Goal: Task Accomplishment & Management: Use online tool/utility

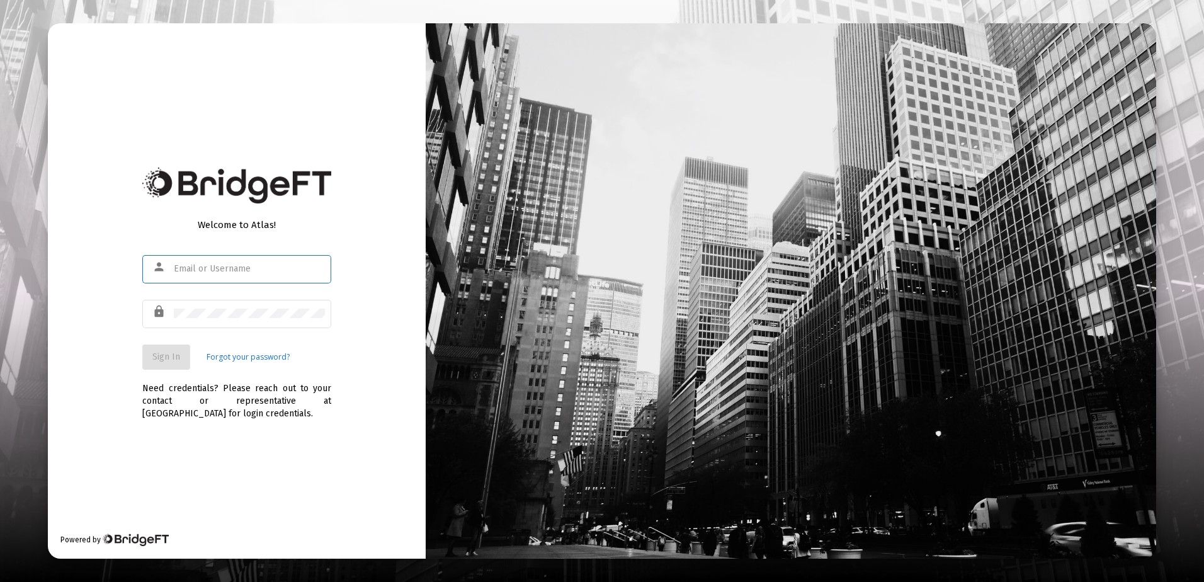
type input "rrickey@straightline.com"
click at [161, 362] on span "Sign In" at bounding box center [166, 356] width 28 height 11
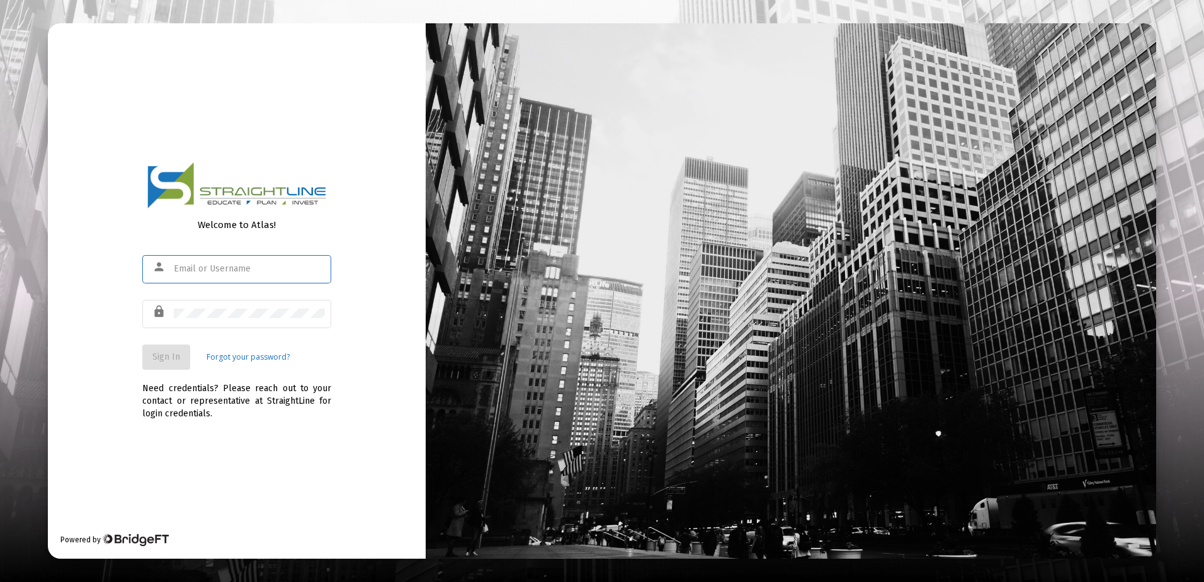
click at [201, 261] on div at bounding box center [249, 268] width 151 height 31
click at [202, 271] on input "text" at bounding box center [249, 269] width 151 height 10
type input "[EMAIL_ADDRESS][DOMAIN_NAME]"
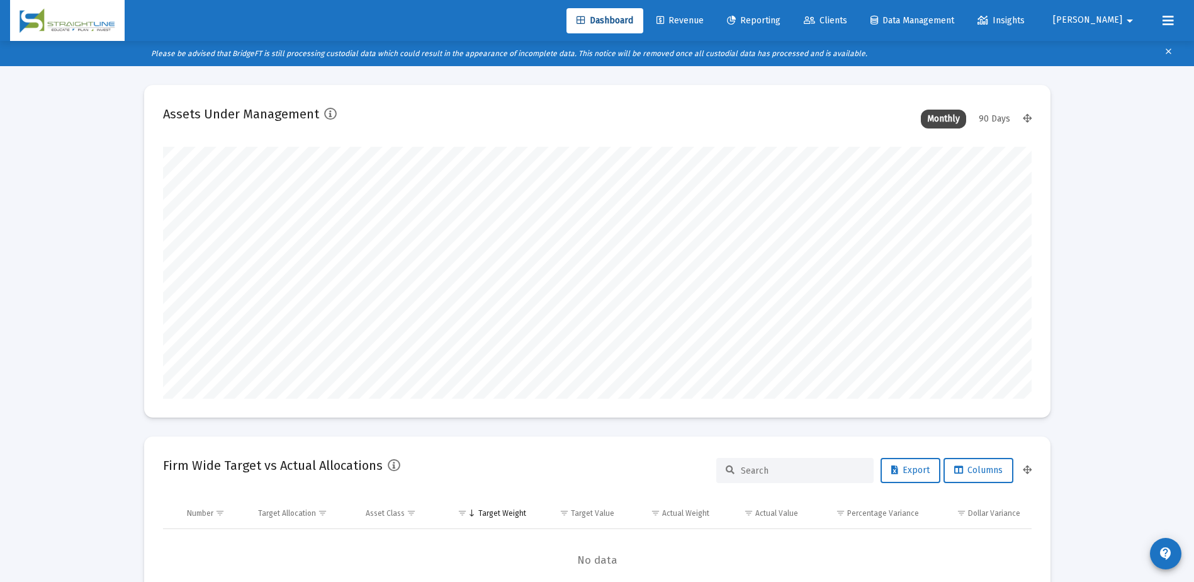
scroll to position [252, 468]
click at [704, 22] on span "Revenue" at bounding box center [680, 20] width 47 height 11
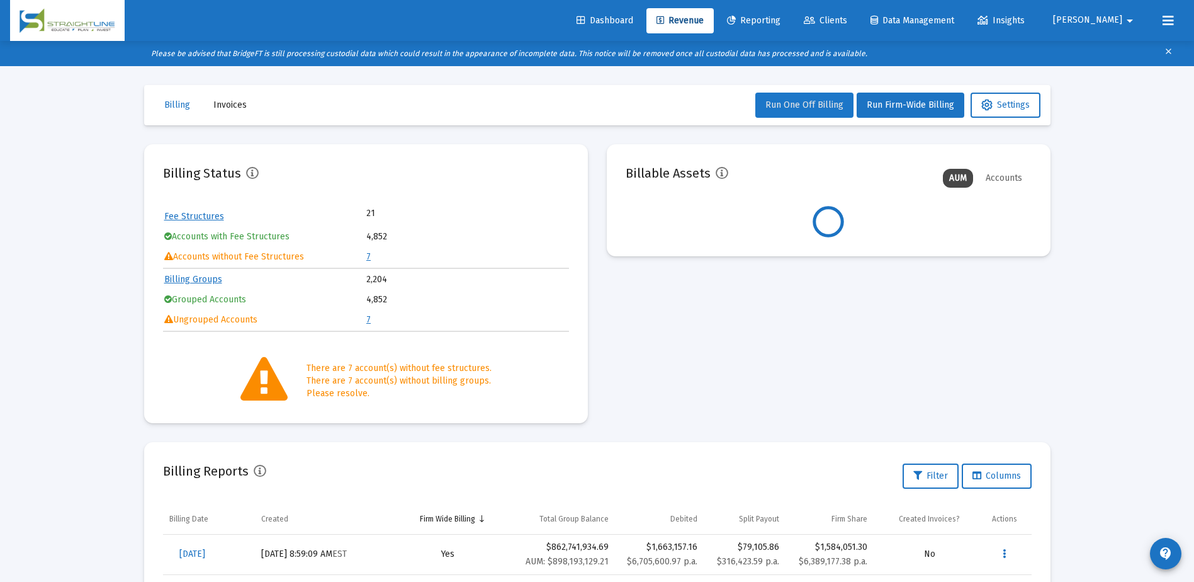
click at [835, 111] on button "Run One Off Billing" at bounding box center [805, 105] width 98 height 25
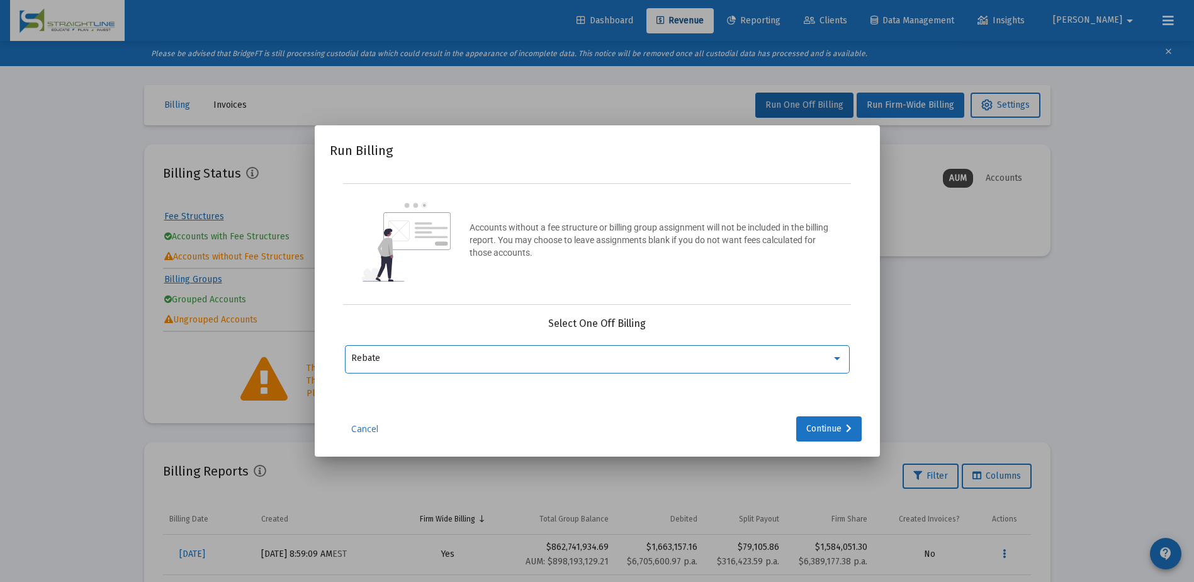
click at [837, 357] on div at bounding box center [837, 358] width 6 height 3
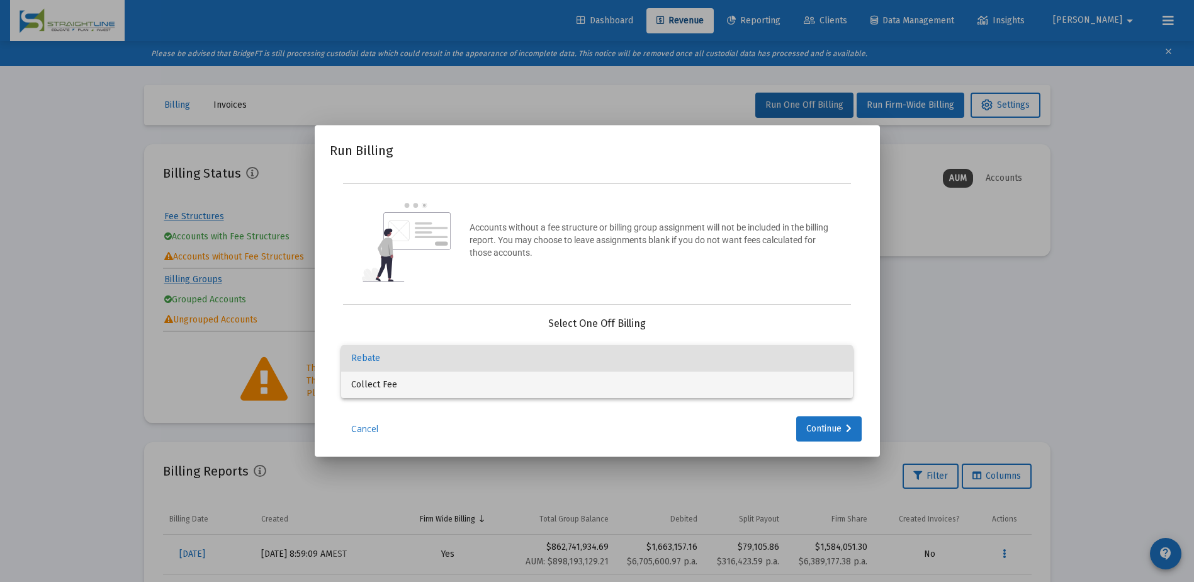
click at [633, 383] on span "Collect Fee" at bounding box center [597, 384] width 492 height 26
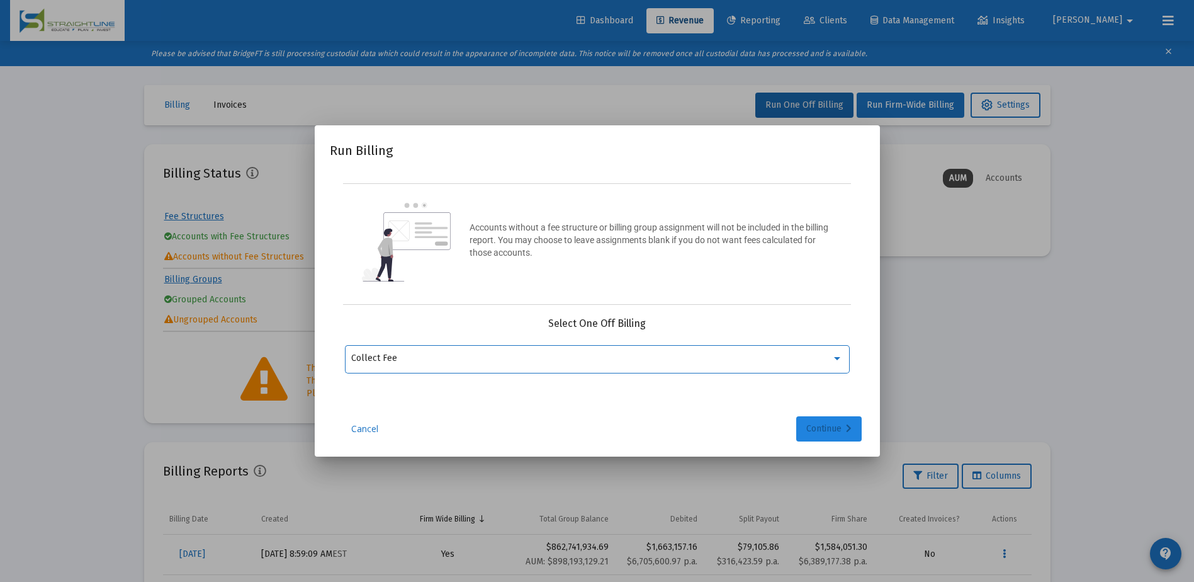
click at [824, 425] on div "Continue" at bounding box center [829, 428] width 45 height 25
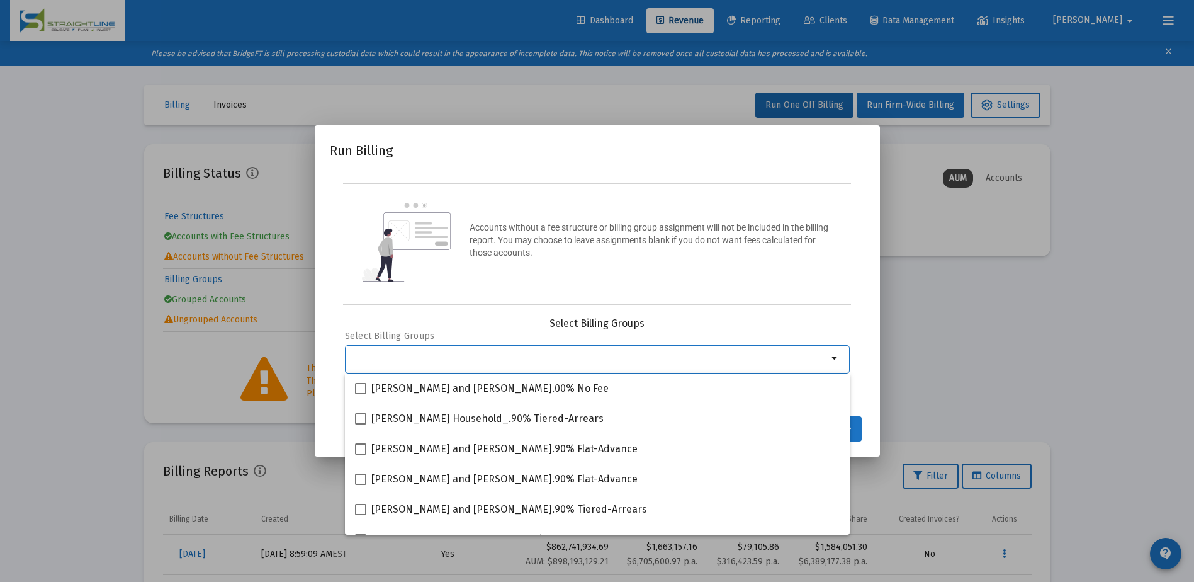
click at [537, 363] on div "Selection" at bounding box center [590, 358] width 482 height 15
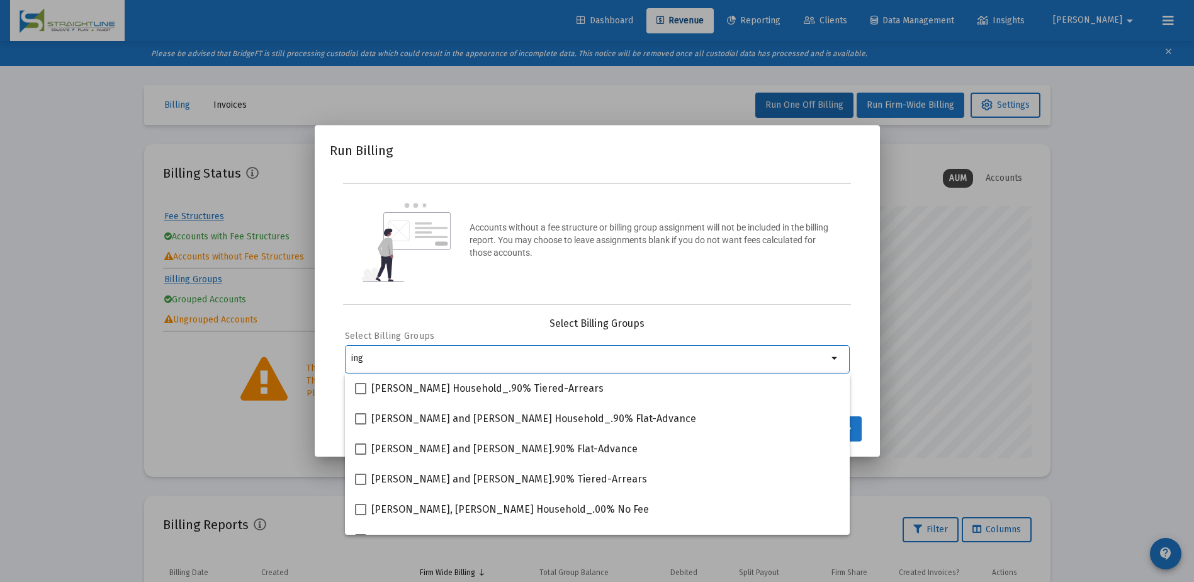
scroll to position [252, 406]
type input "i"
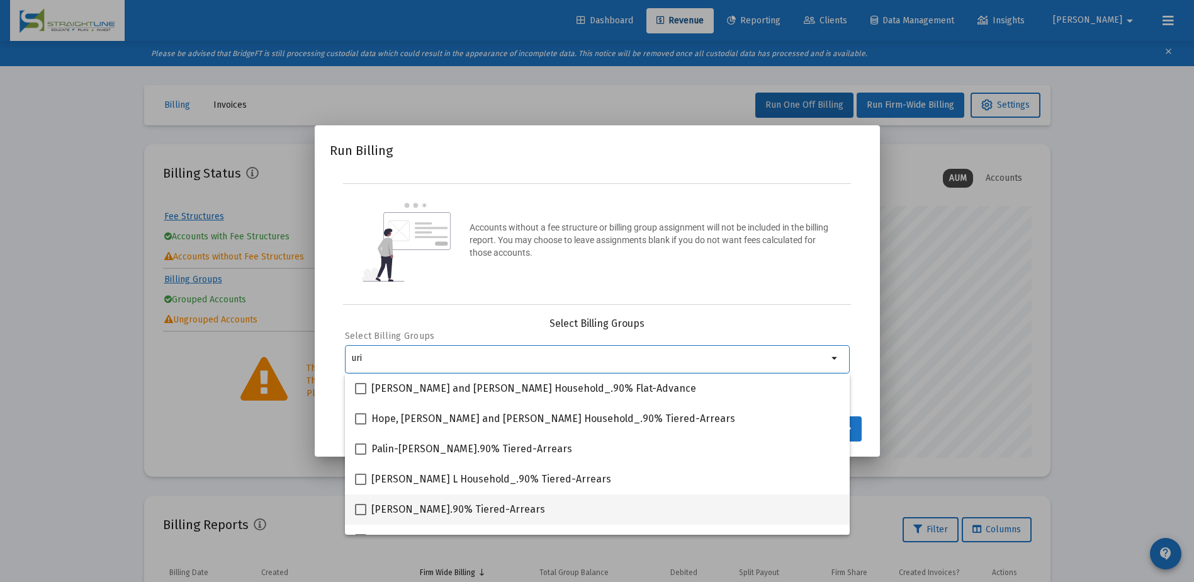
type input "uri"
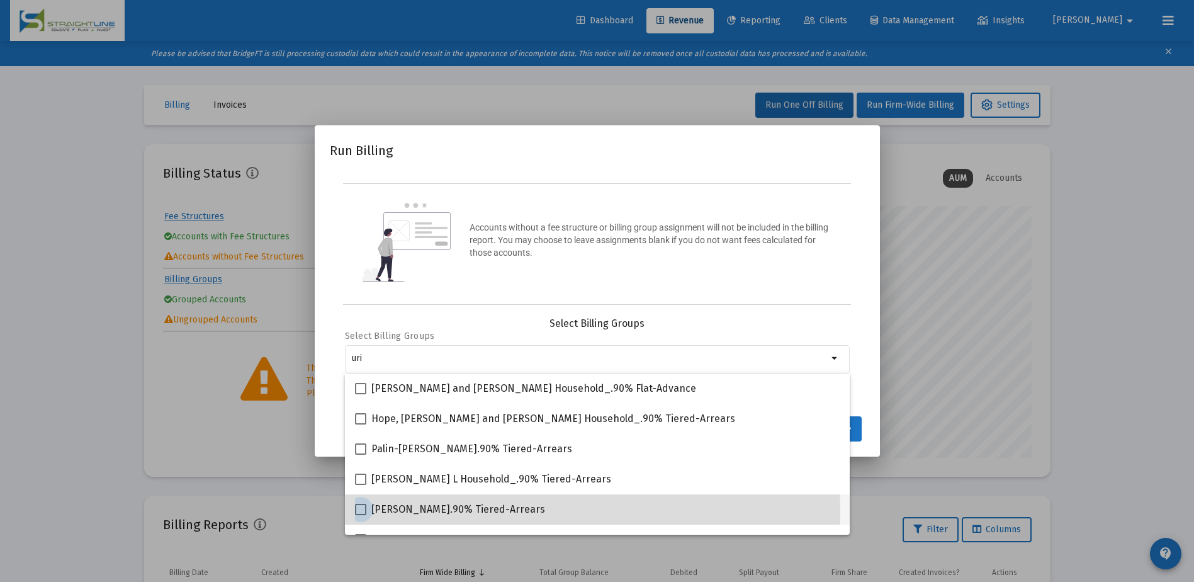
click at [373, 511] on span "[PERSON_NAME].90% Tiered-Arrears" at bounding box center [458, 509] width 174 height 15
click at [361, 515] on input "[PERSON_NAME].90% Tiered-Arrears" at bounding box center [360, 515] width 1 height 1
checkbox input "true"
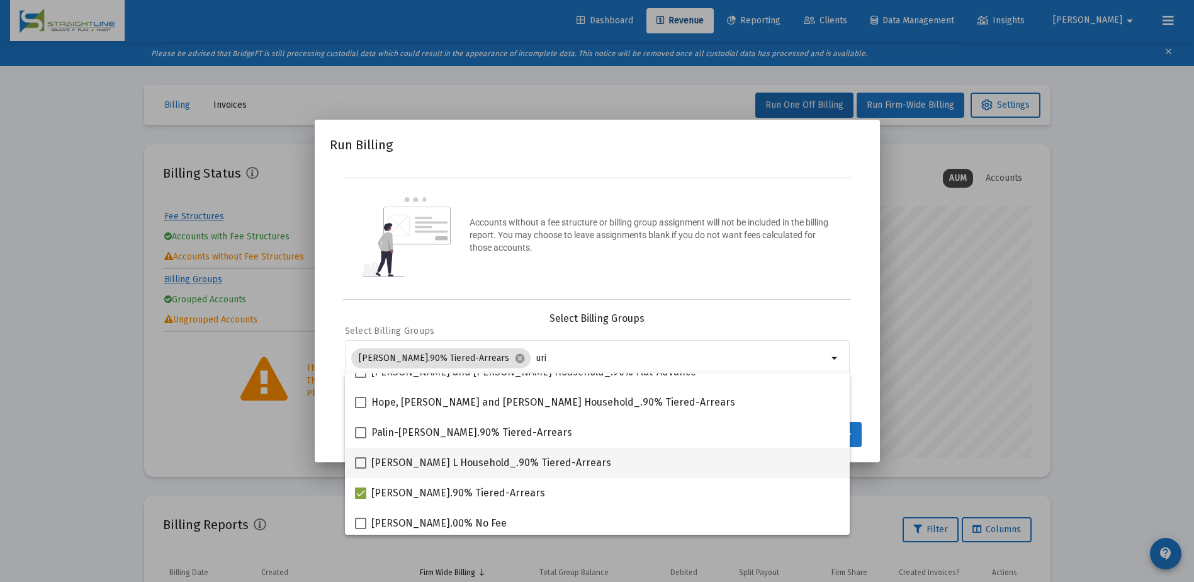
scroll to position [20, 0]
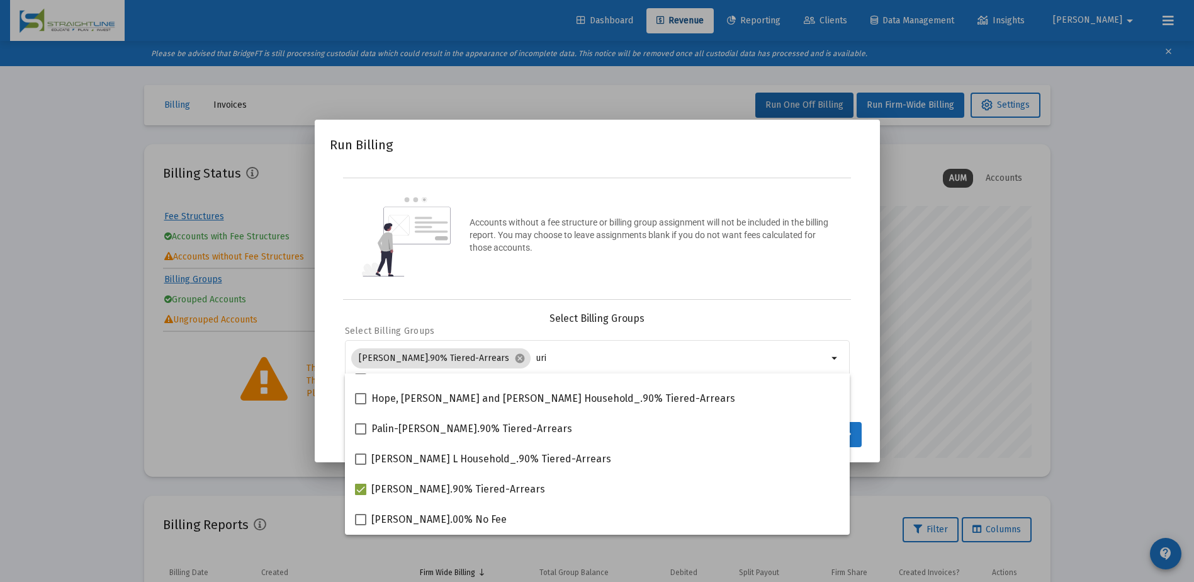
click at [868, 447] on mat-dialog-container "Run Billing Accounts without a fee structure or billing group assignment will n…" at bounding box center [597, 291] width 565 height 342
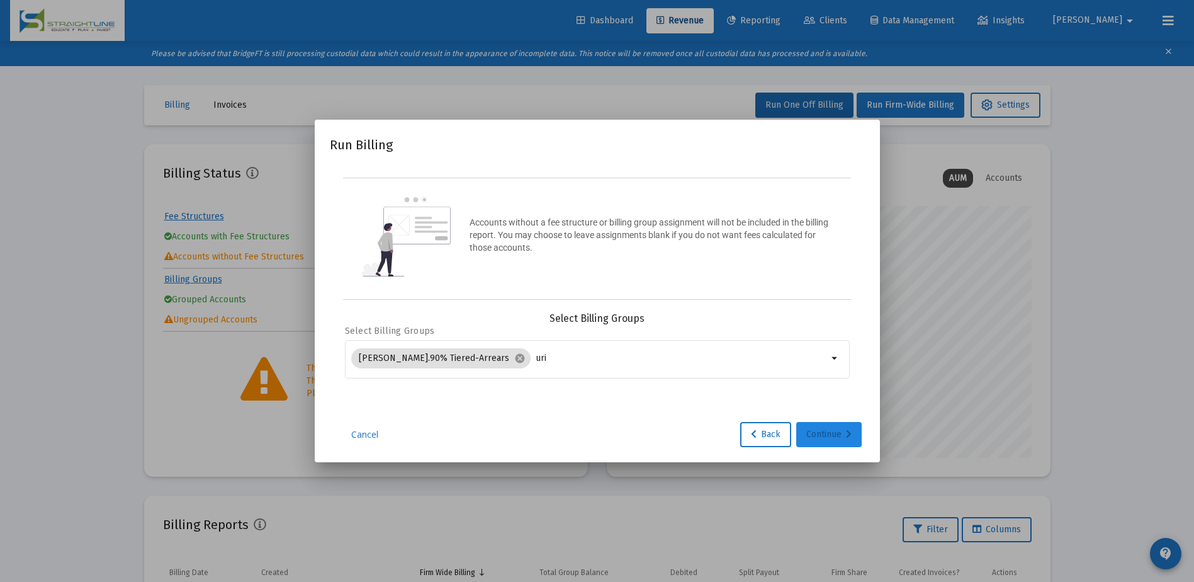
click at [833, 434] on div "Continue" at bounding box center [829, 434] width 45 height 25
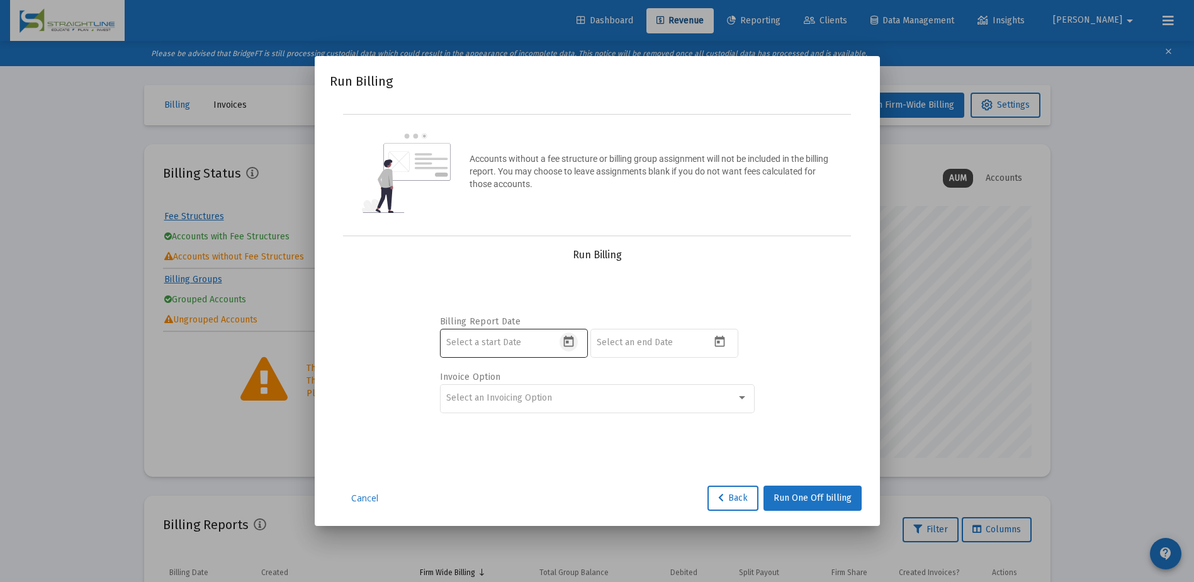
click at [570, 344] on icon "Open calendar" at bounding box center [568, 341] width 13 height 13
click at [574, 133] on button "Previous month" at bounding box center [578, 129] width 25 height 25
click at [514, 212] on div "1" at bounding box center [508, 212] width 23 height 23
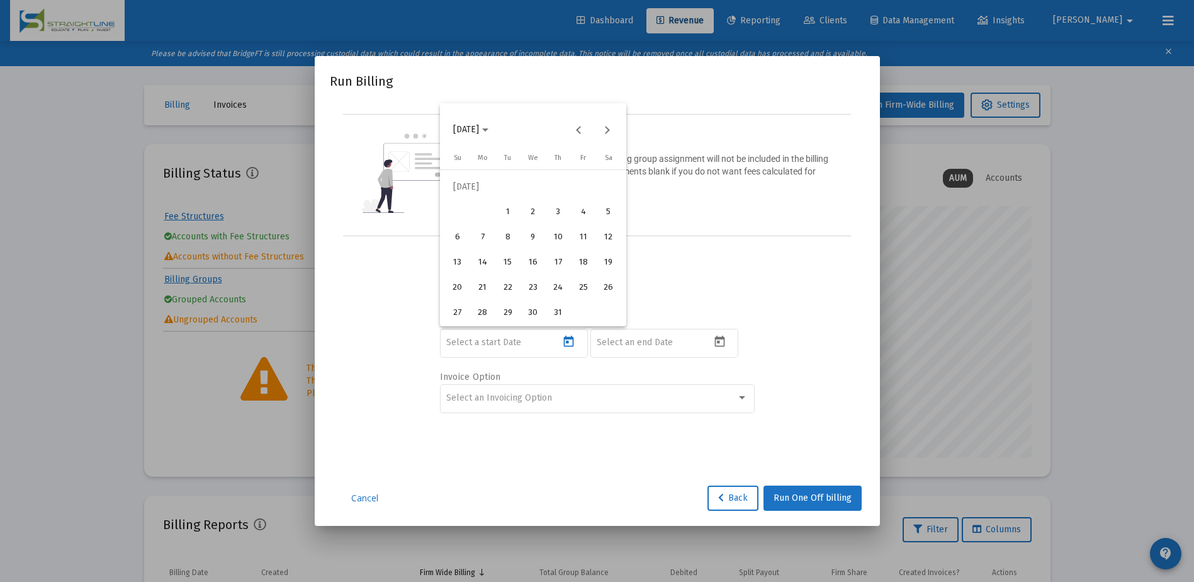
type input "[DATE]"
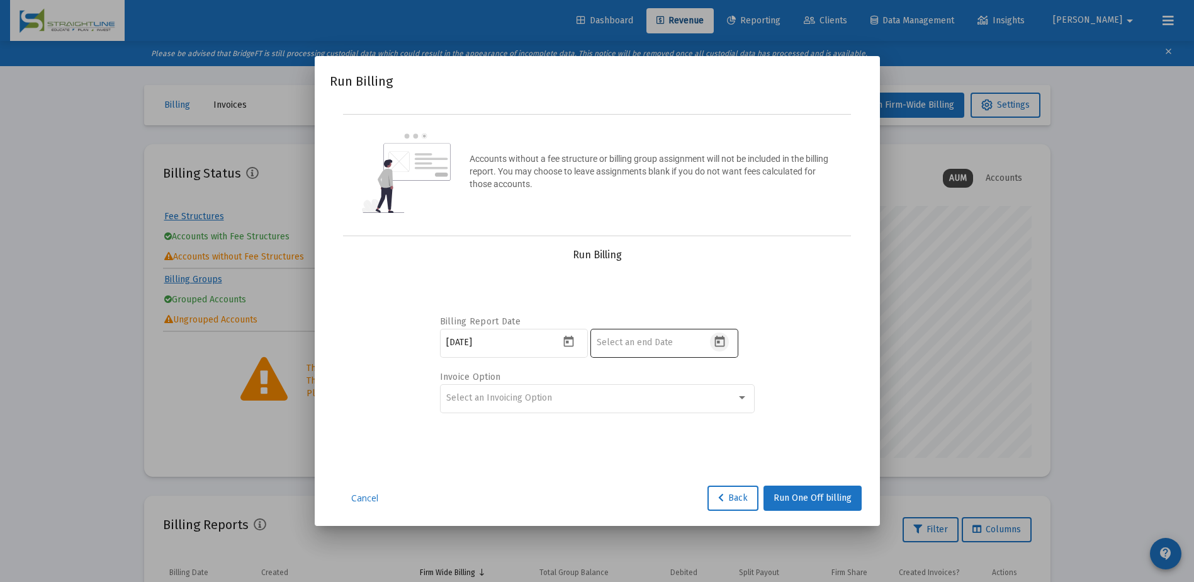
click at [723, 343] on icon "Open calendar" at bounding box center [719, 341] width 13 height 13
click at [728, 132] on button "Previous month" at bounding box center [729, 129] width 25 height 25
click at [663, 306] on div "30" at bounding box center [658, 313] width 23 height 23
type input "[DATE]"
click at [626, 394] on div "Select an Invoicing Option" at bounding box center [591, 398] width 290 height 10
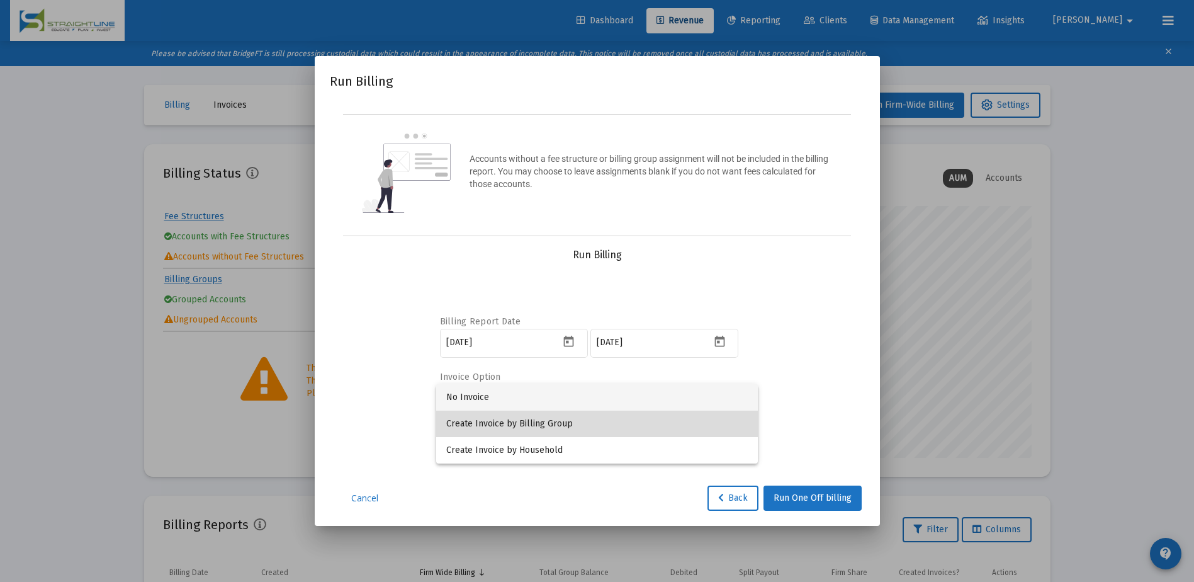
click at [582, 424] on span "Create Invoice by Billing Group" at bounding box center [597, 424] width 302 height 26
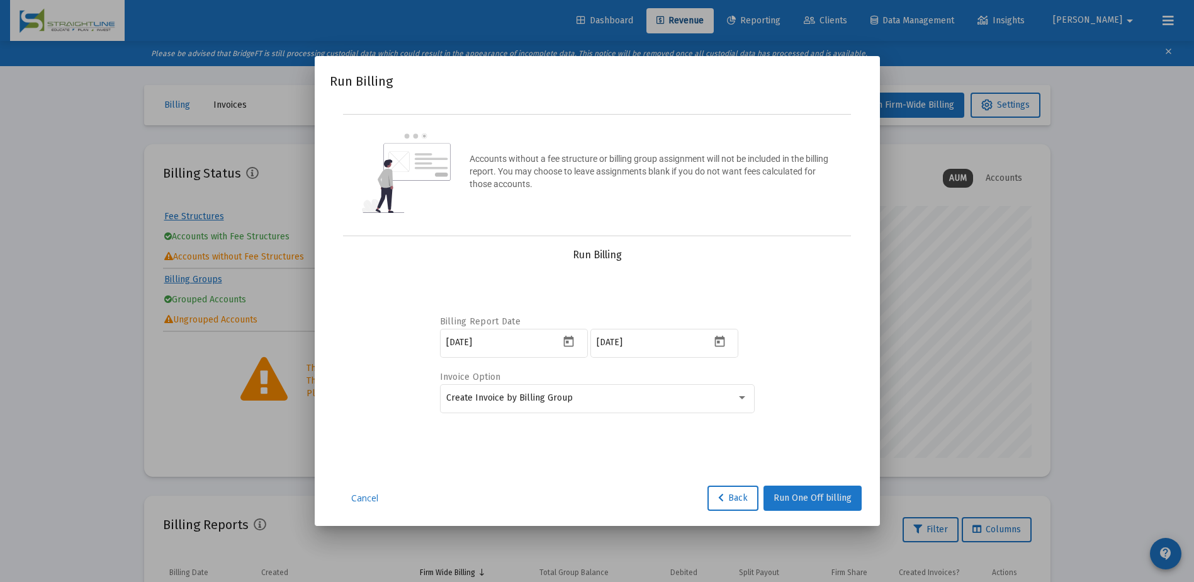
click at [815, 501] on span "Run One Off billing" at bounding box center [813, 497] width 78 height 11
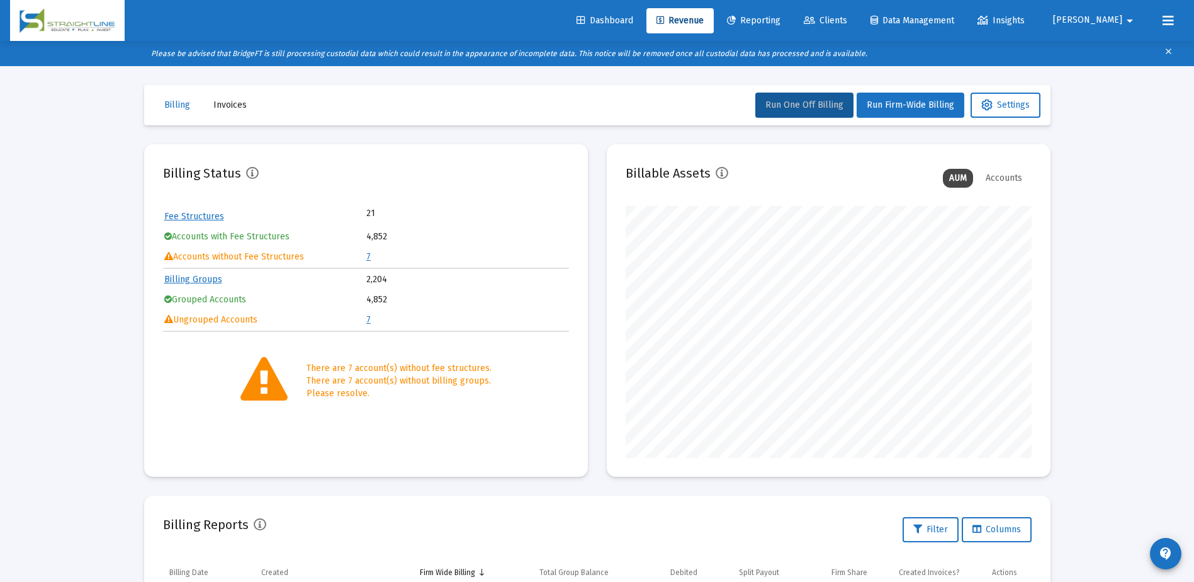
click at [221, 107] on span "Invoices" at bounding box center [229, 104] width 33 height 11
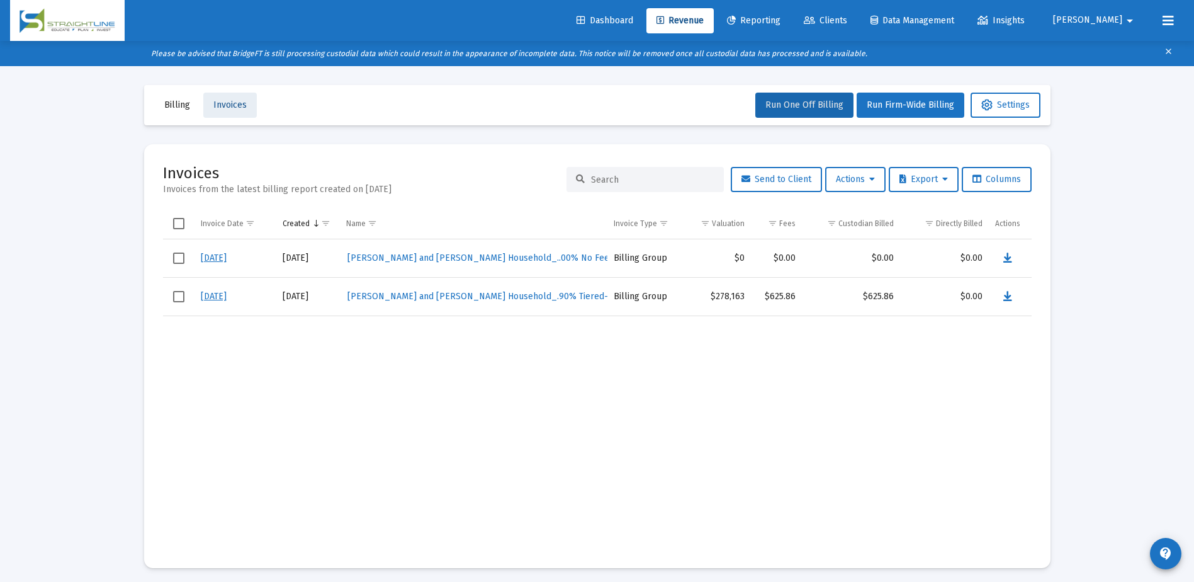
click at [233, 101] on span "Invoices" at bounding box center [229, 104] width 33 height 11
click at [170, 108] on span "Billing" at bounding box center [177, 104] width 26 height 11
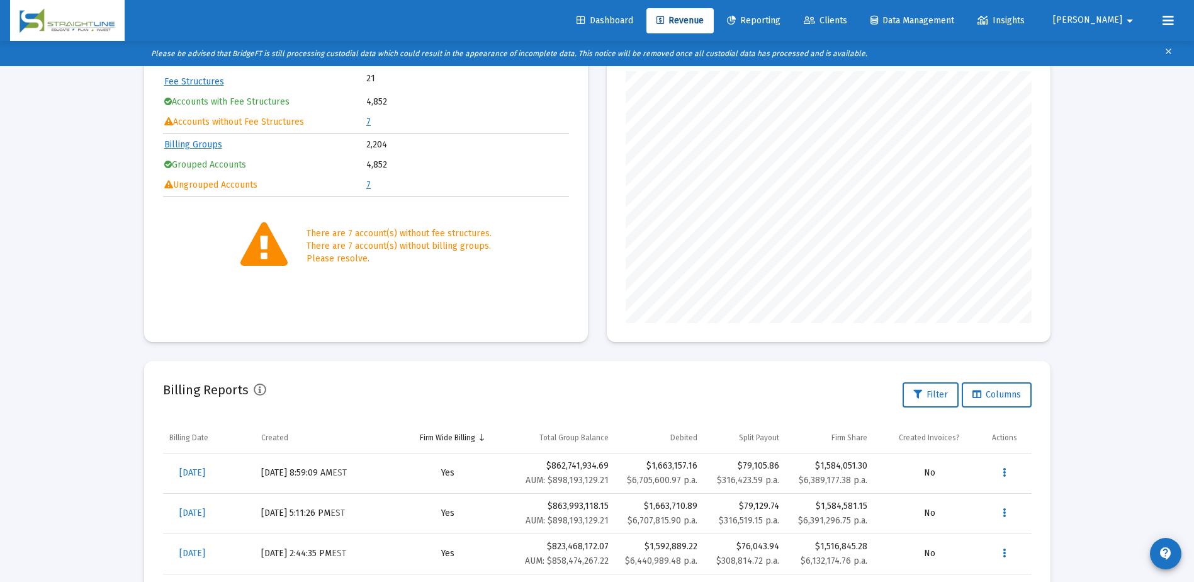
scroll to position [281, 0]
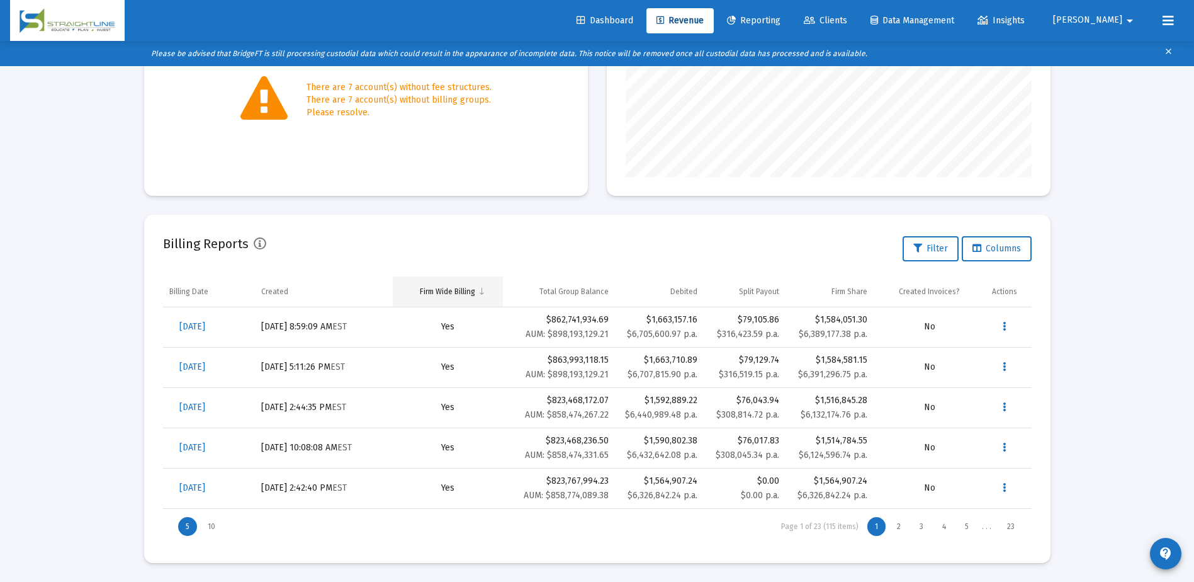
click at [460, 293] on div "Firm Wide Billing" at bounding box center [447, 291] width 55 height 10
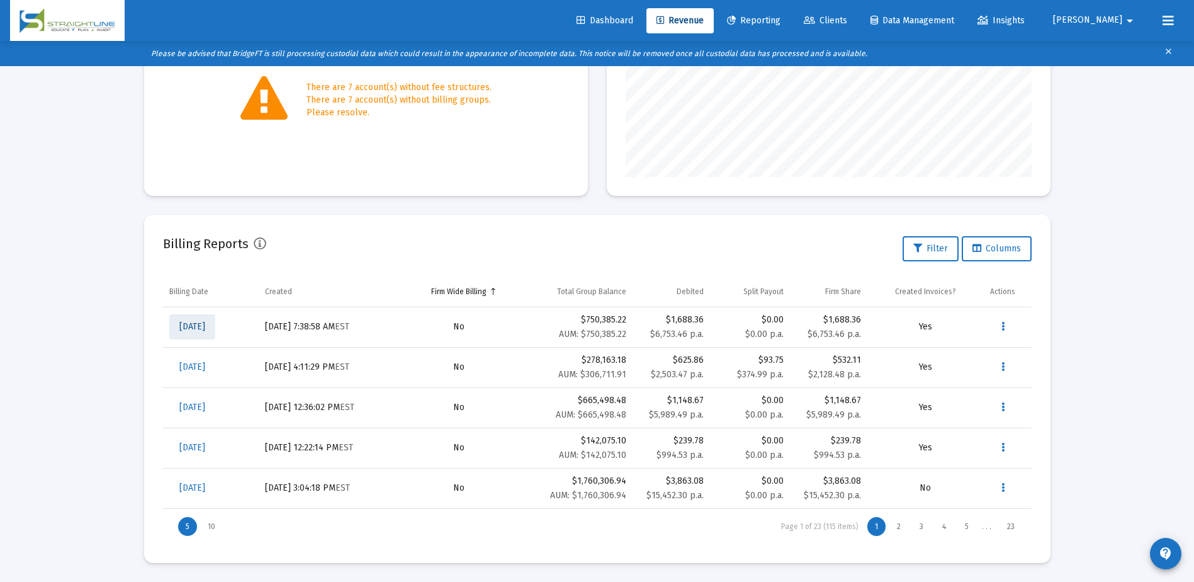
click at [205, 327] on span "[DATE]" at bounding box center [192, 326] width 26 height 11
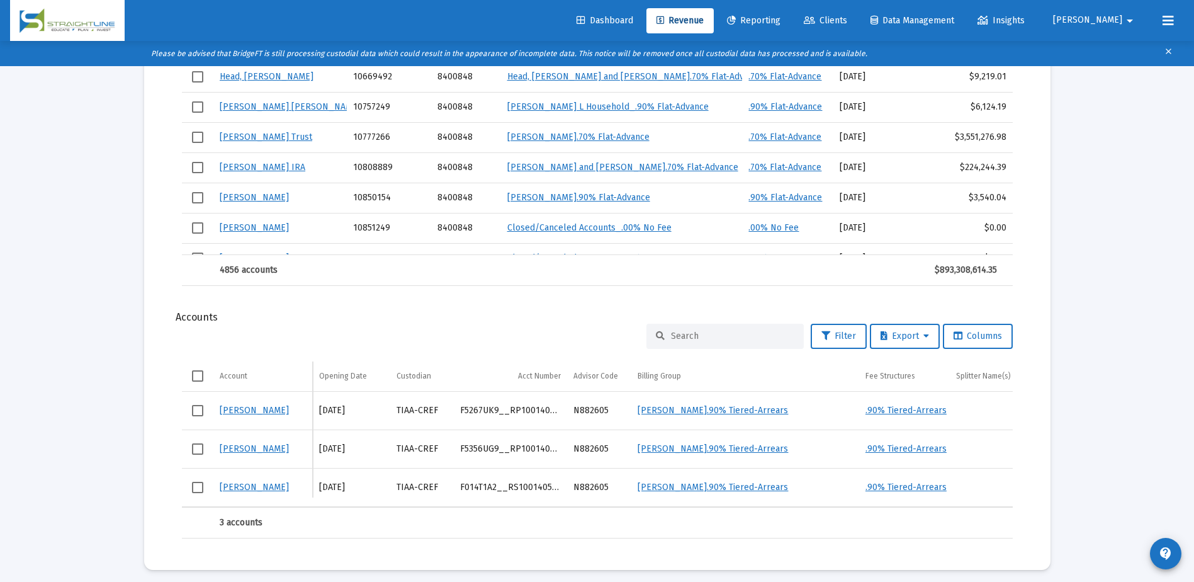
scroll to position [817, 0]
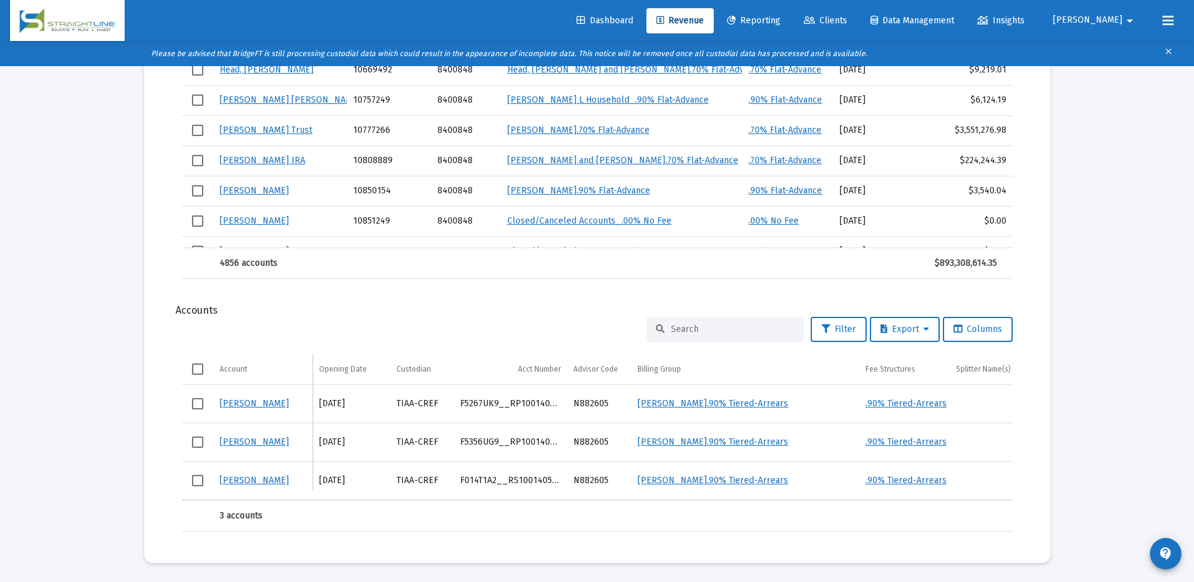
click at [197, 363] on span "Select all" at bounding box center [197, 368] width 11 height 11
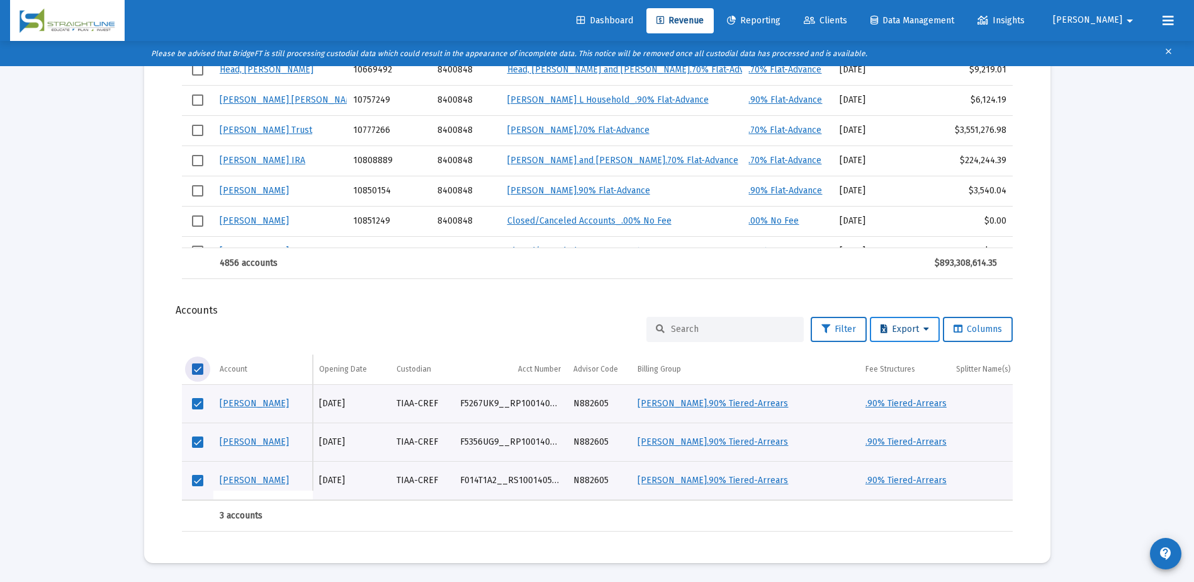
click at [898, 324] on span "Export" at bounding box center [905, 329] width 48 height 11
click at [893, 353] on button "Export All Rows" at bounding box center [908, 352] width 86 height 30
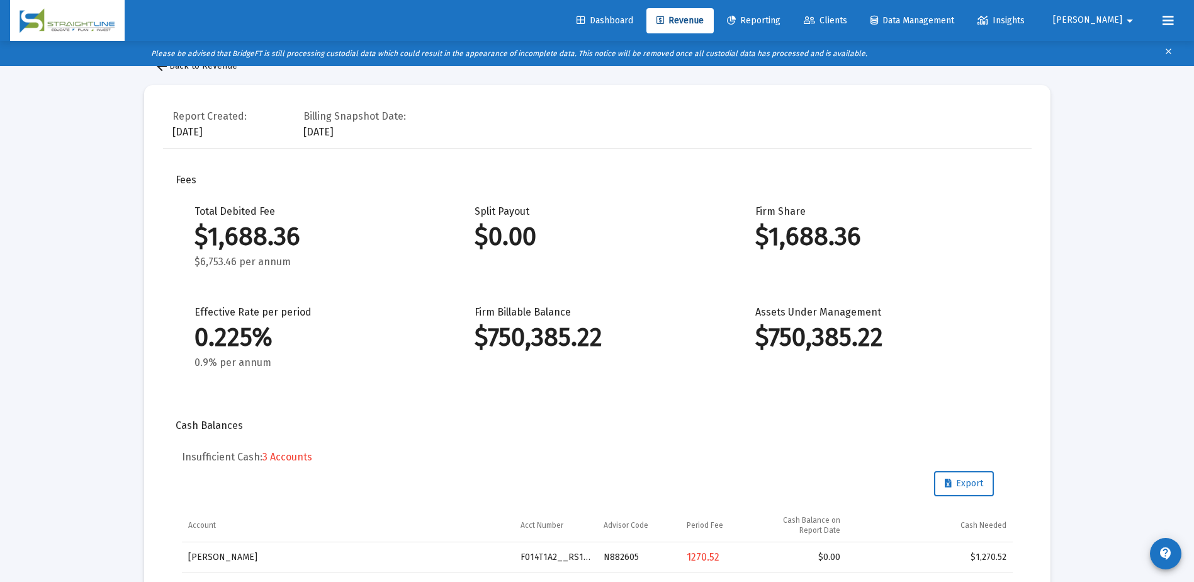
scroll to position [0, 0]
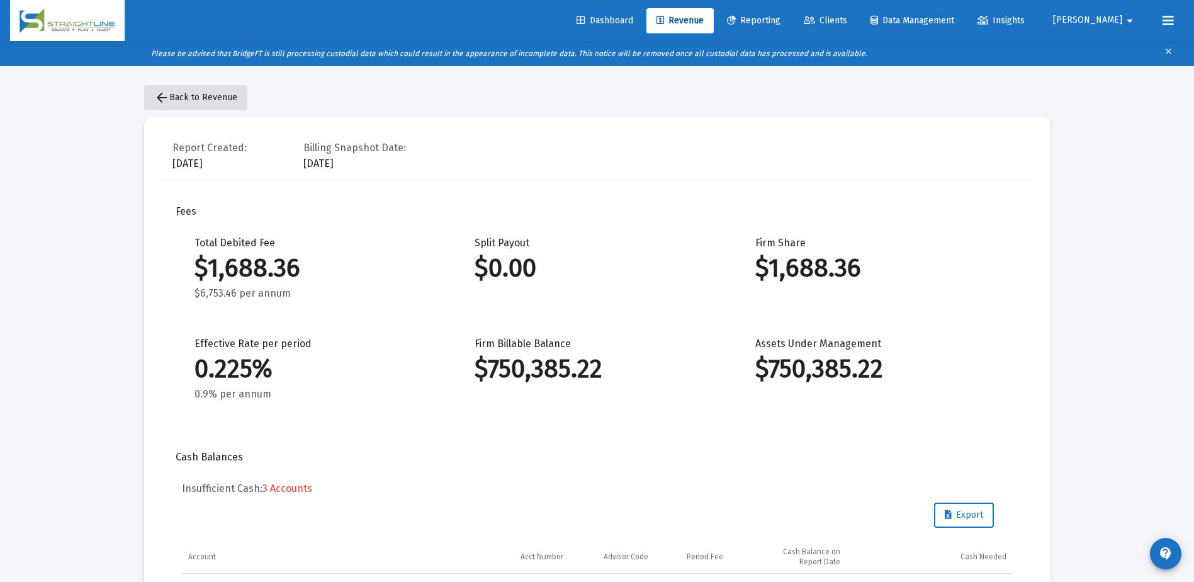
click at [198, 100] on span "arrow_back Back to Revenue" at bounding box center [195, 97] width 83 height 11
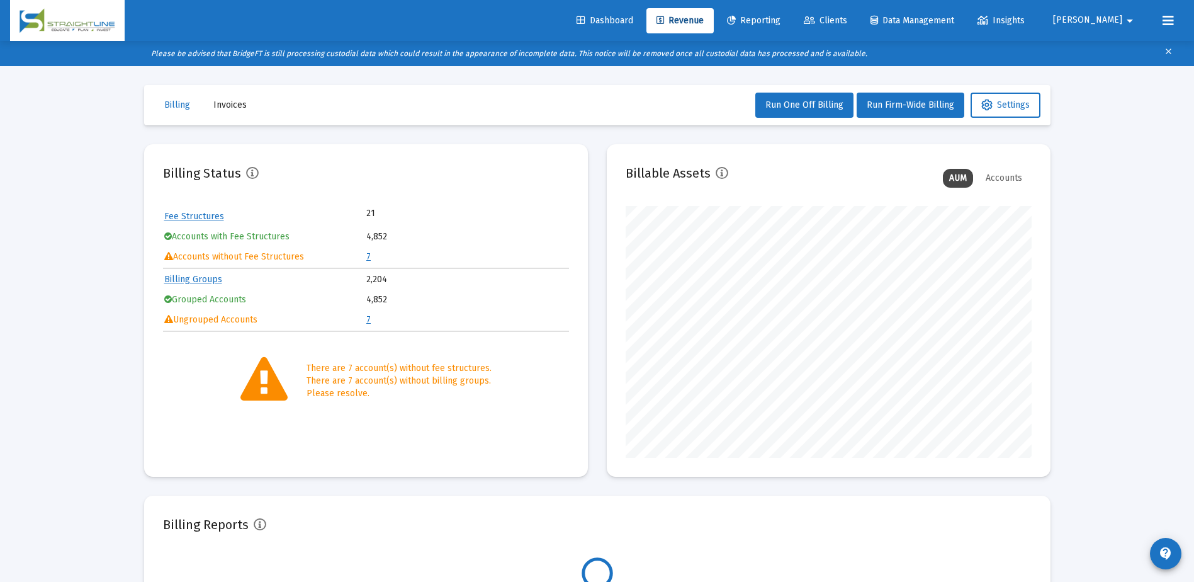
scroll to position [252, 406]
click at [229, 106] on span "Invoices" at bounding box center [229, 104] width 33 height 11
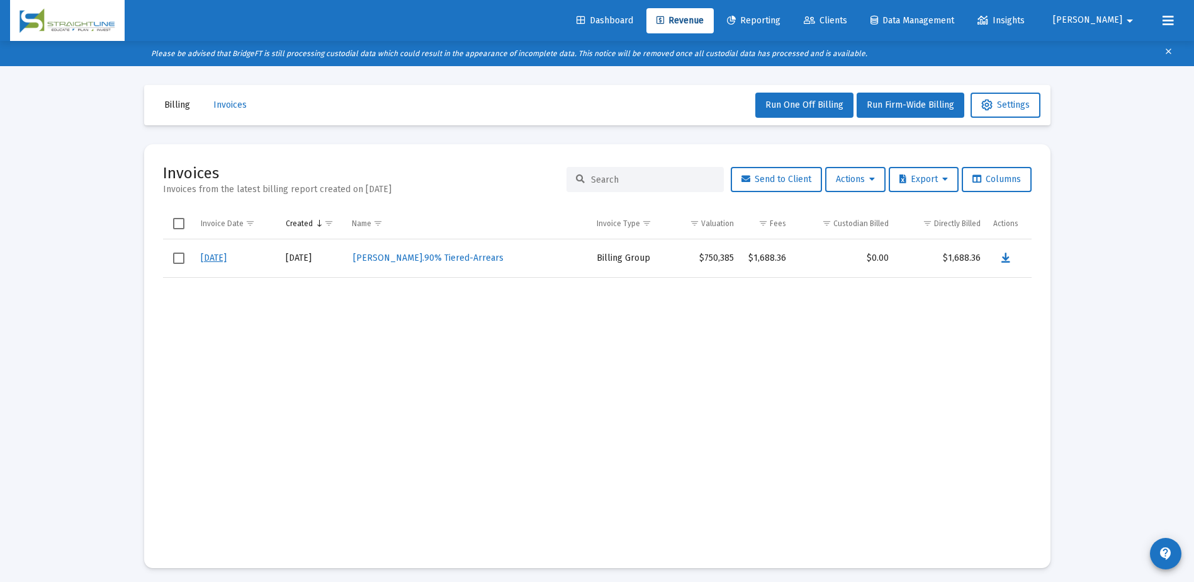
click at [223, 260] on link "[DATE]" at bounding box center [214, 257] width 26 height 11
click at [1006, 261] on icon "Data grid" at bounding box center [1006, 258] width 9 height 15
